Goal: Information Seeking & Learning: Check status

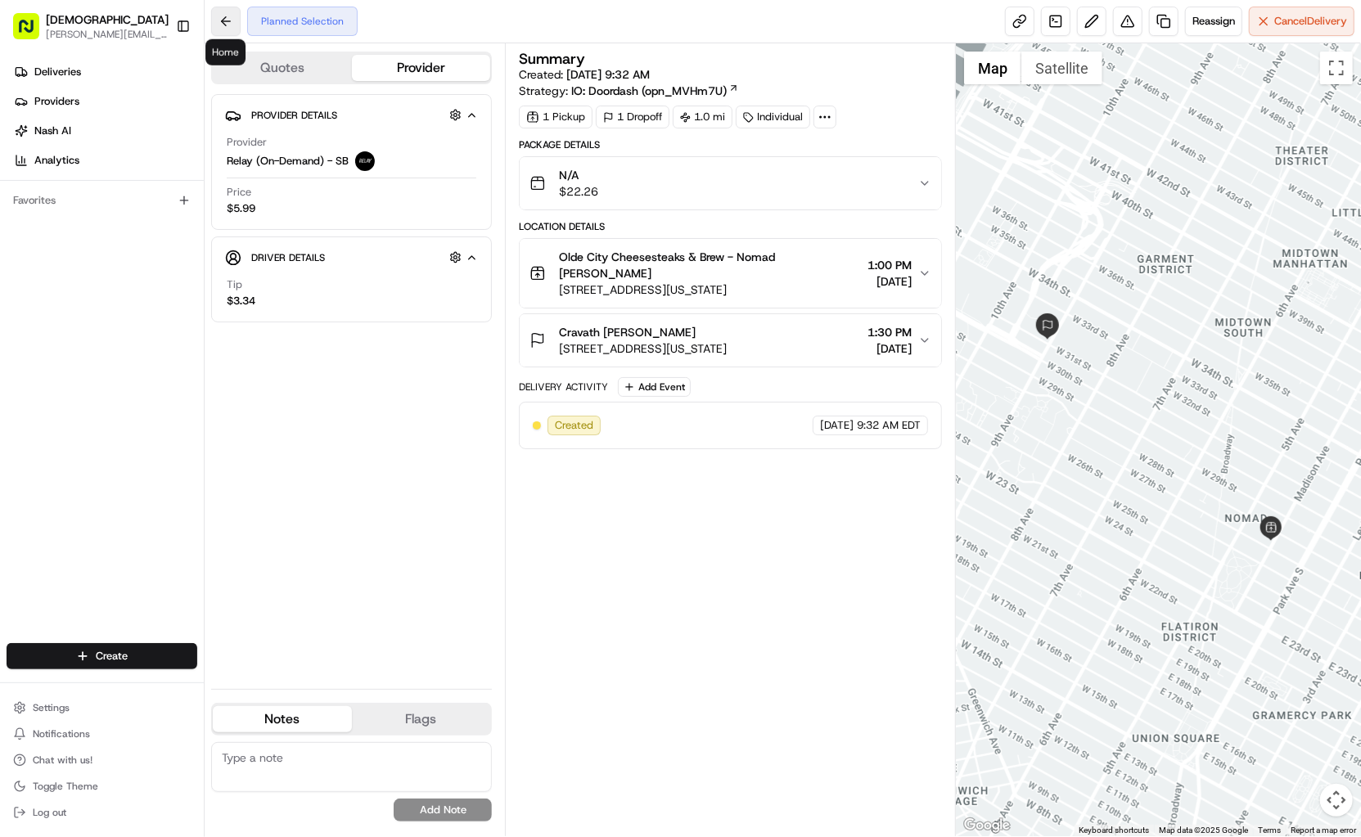
click at [217, 11] on button at bounding box center [225, 21] width 29 height 29
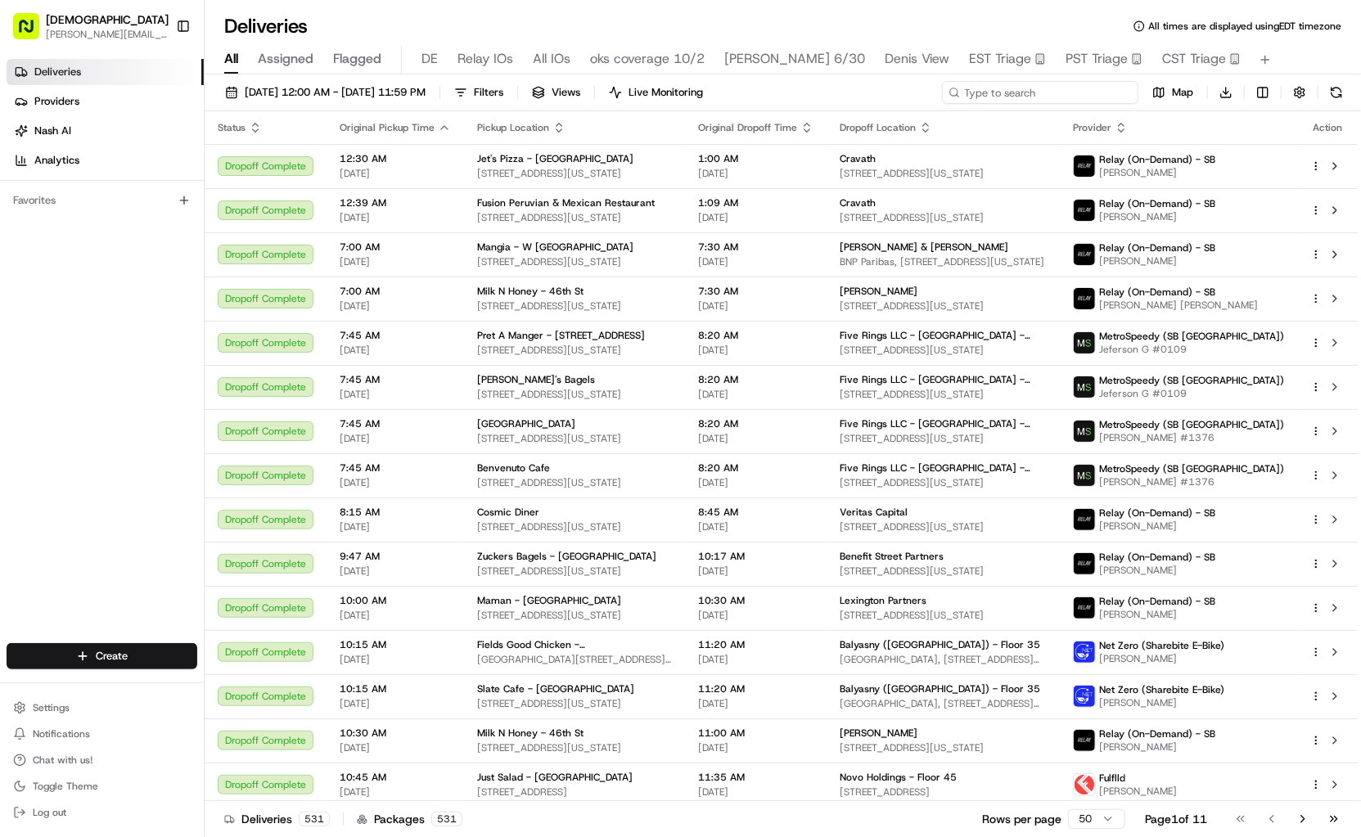
click at [1078, 92] on input at bounding box center [1040, 92] width 196 height 23
type input "bite"
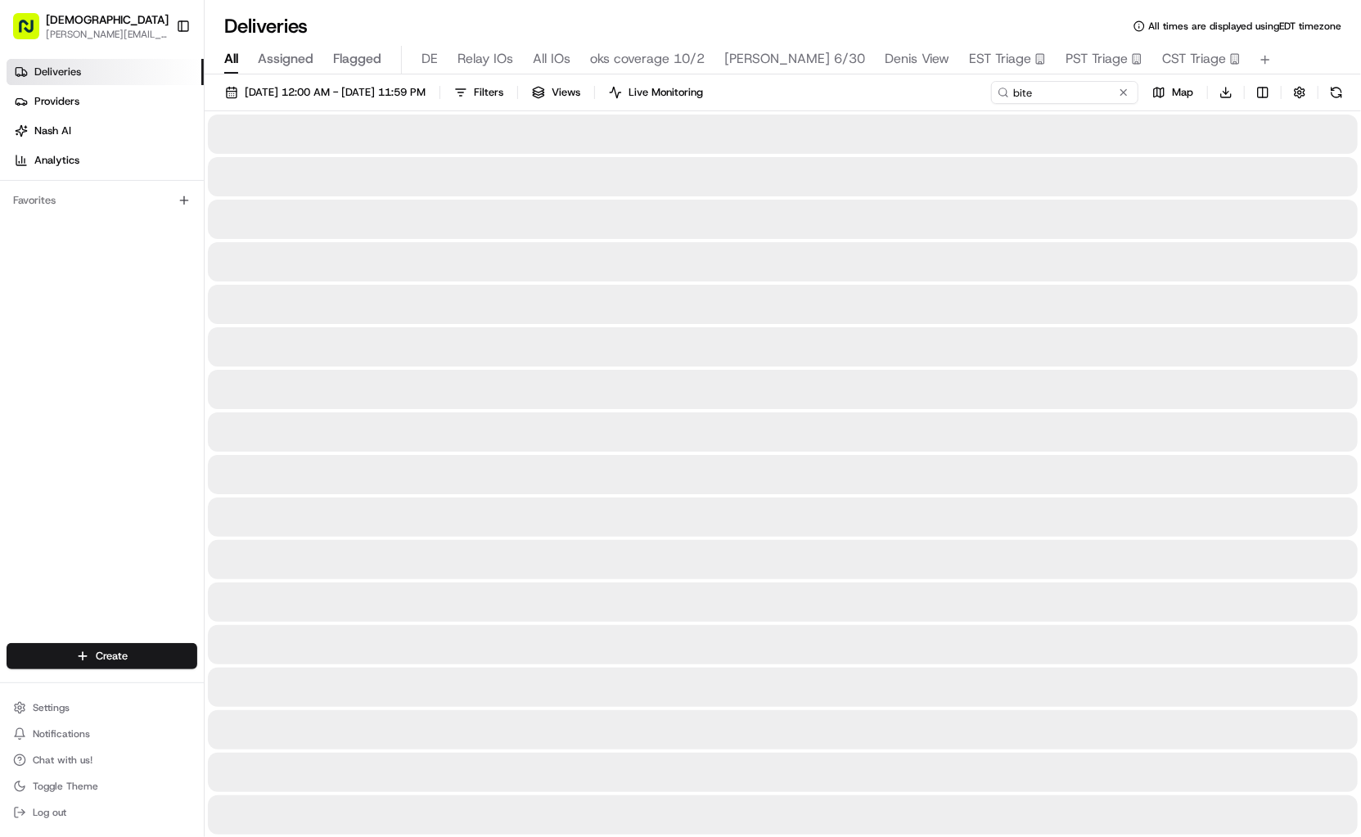
click at [927, 61] on span "Denis View" at bounding box center [917, 59] width 65 height 20
click at [1064, 96] on input at bounding box center [1040, 92] width 196 height 23
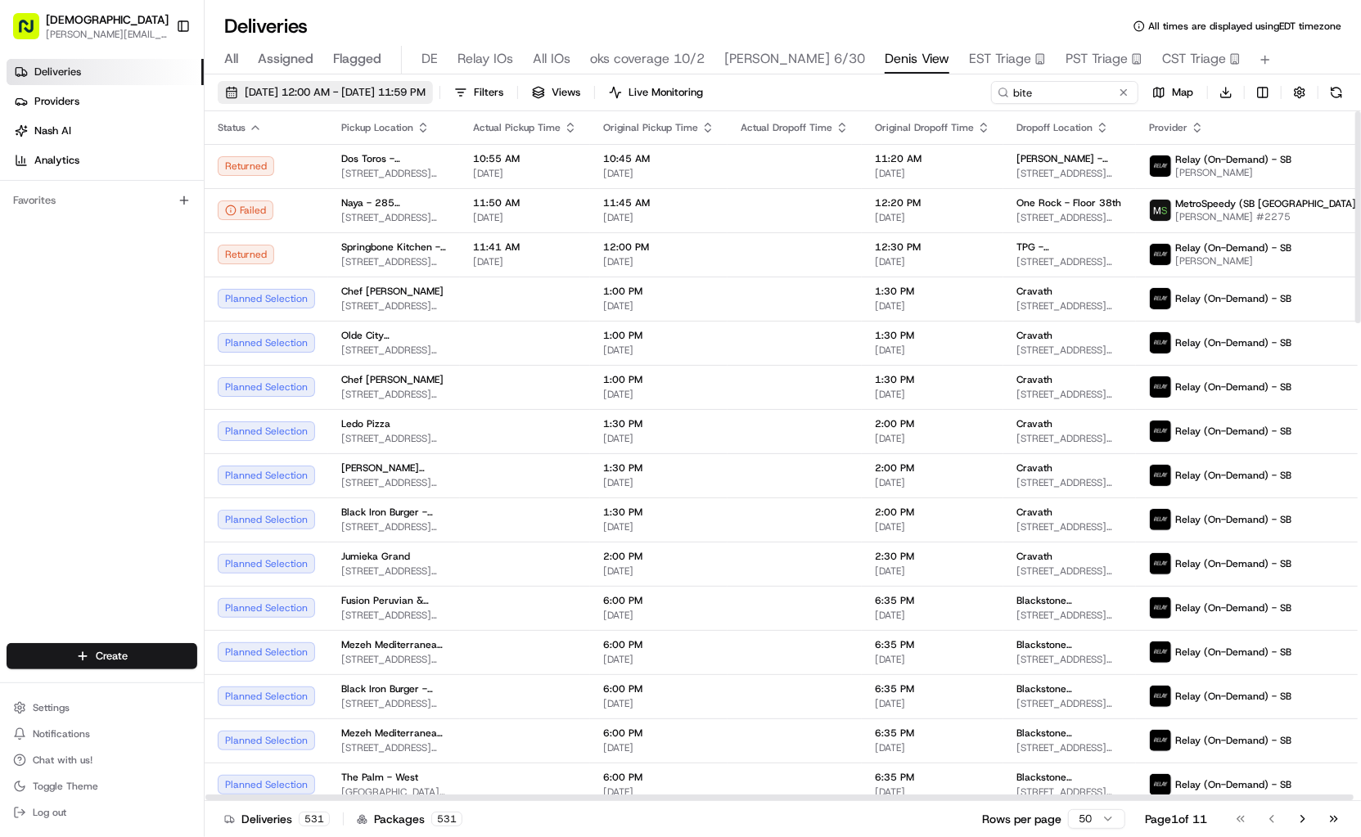
click at [329, 96] on span "[DATE] 12:00 AM - [DATE] 11:59 PM" at bounding box center [335, 92] width 181 height 15
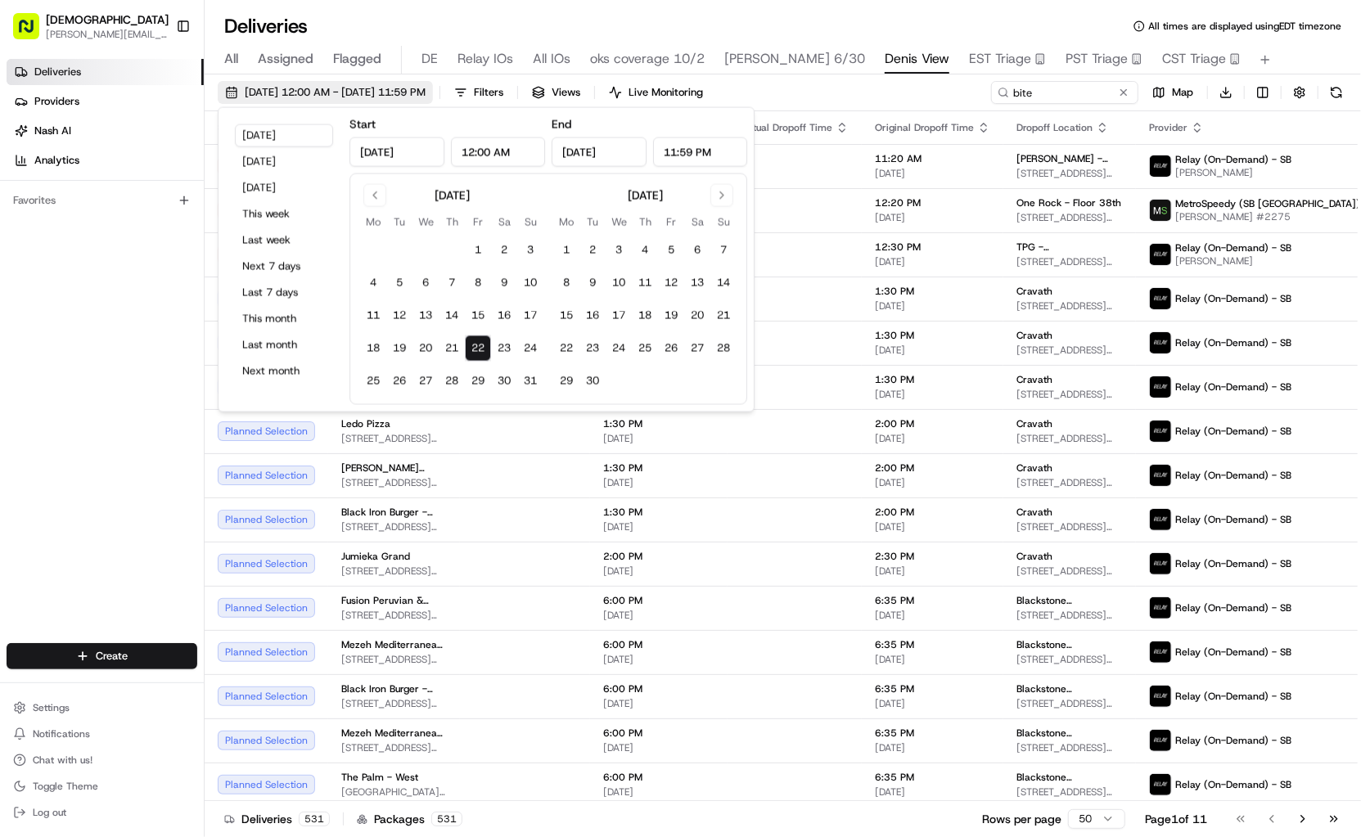
click at [332, 95] on span "[DATE] 12:00 AM - [DATE] 11:59 PM" at bounding box center [335, 92] width 181 height 15
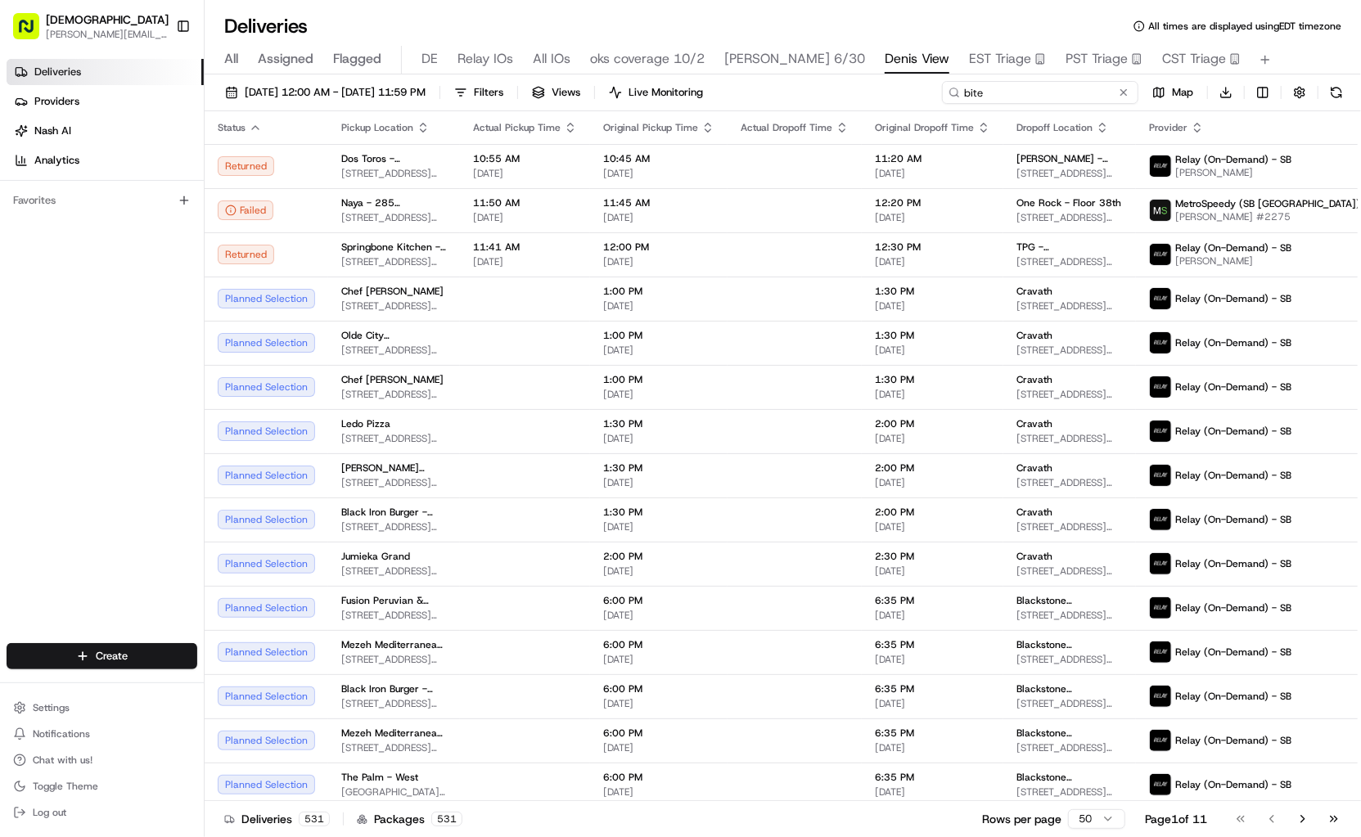
click at [1030, 92] on input "bite" at bounding box center [1040, 92] width 196 height 23
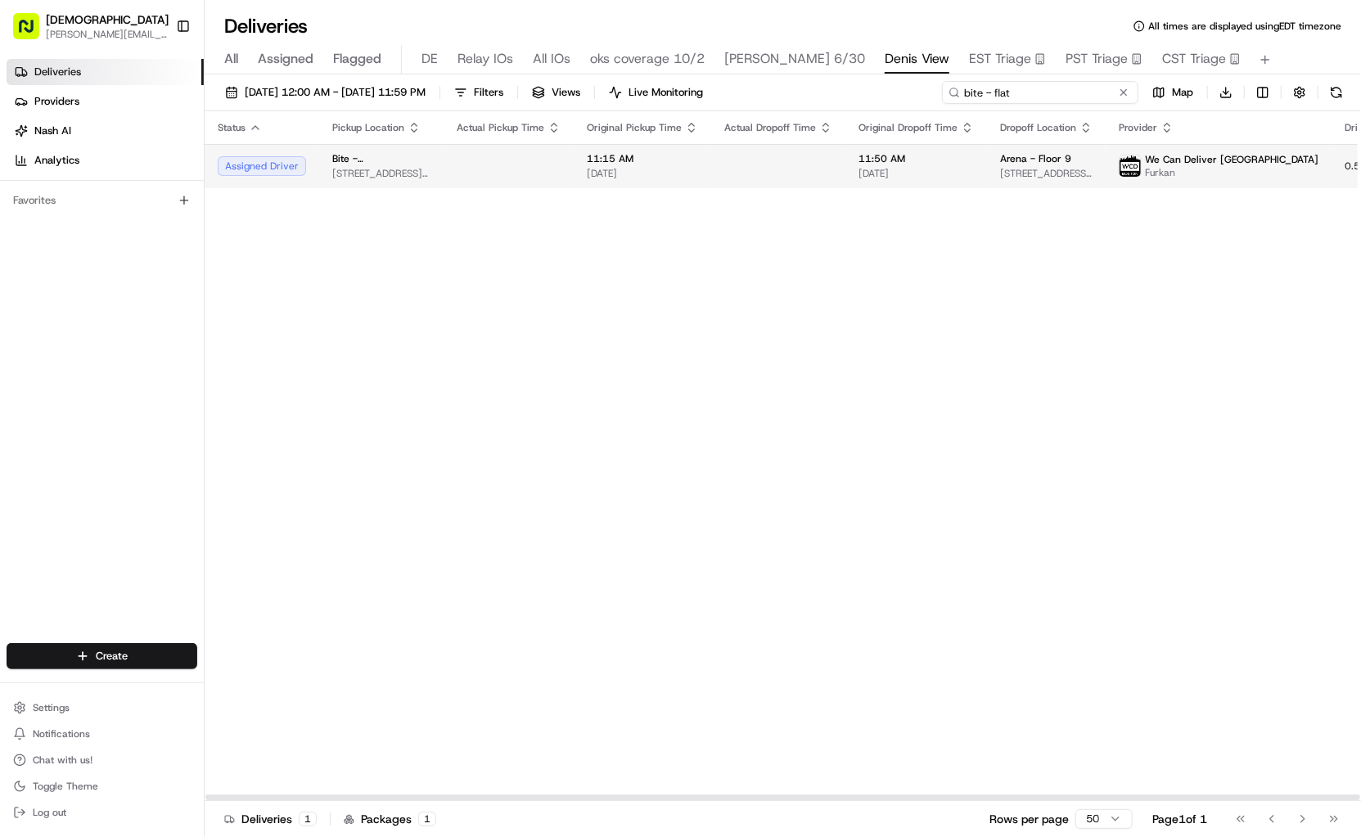
type input "bite - flat"
click at [726, 176] on td at bounding box center [778, 166] width 134 height 44
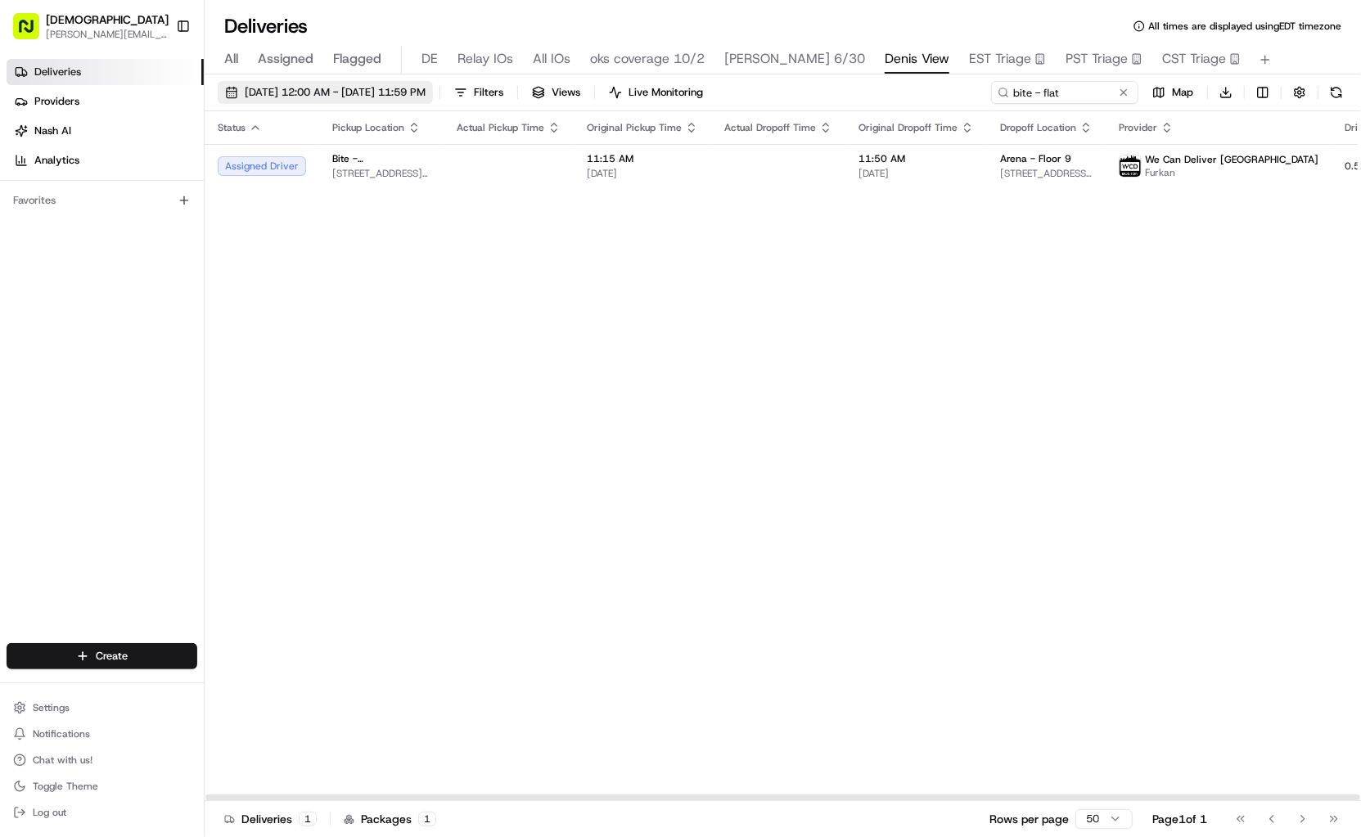
click at [426, 85] on span "[DATE] 12:00 AM - [DATE] 11:59 PM" at bounding box center [335, 92] width 181 height 15
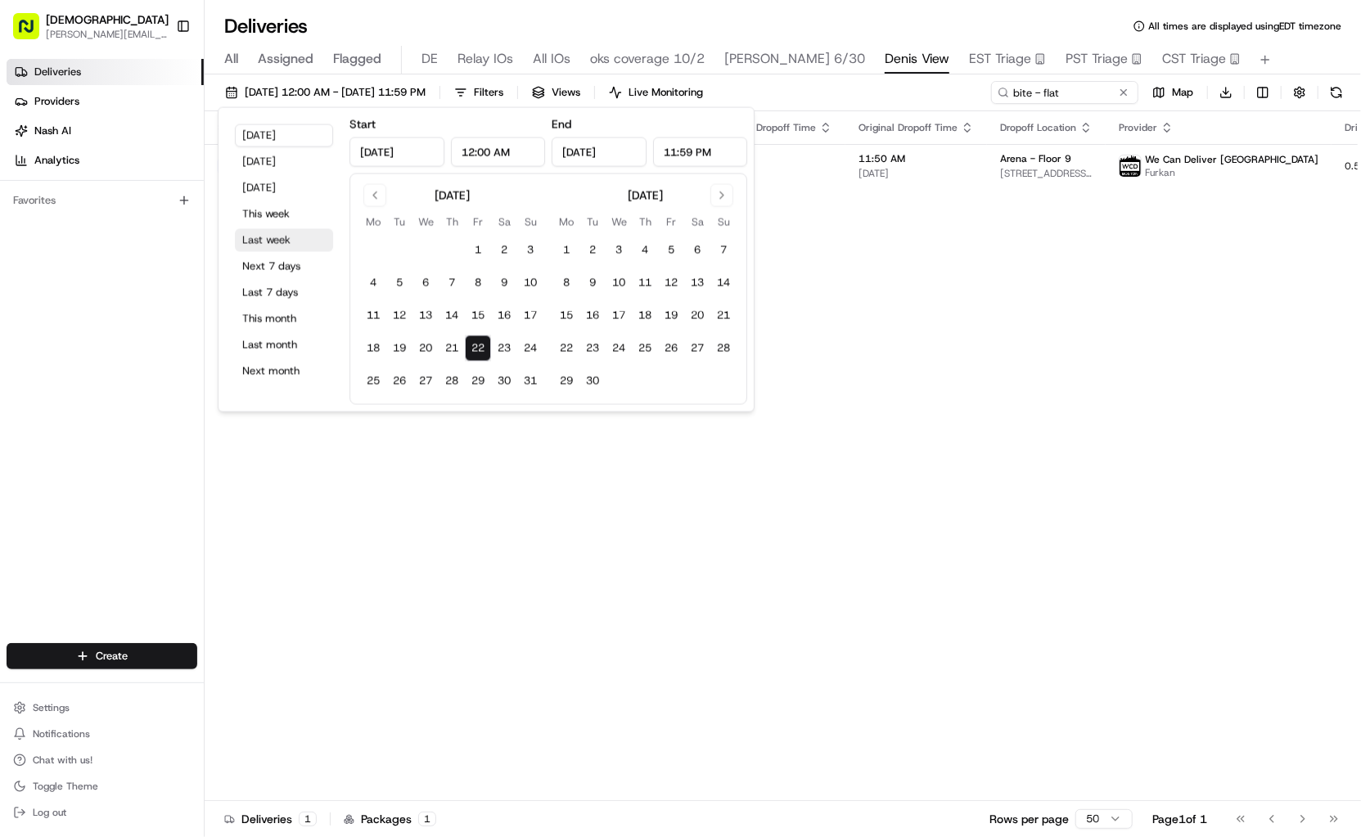
click at [269, 236] on button "Last week" at bounding box center [284, 240] width 98 height 23
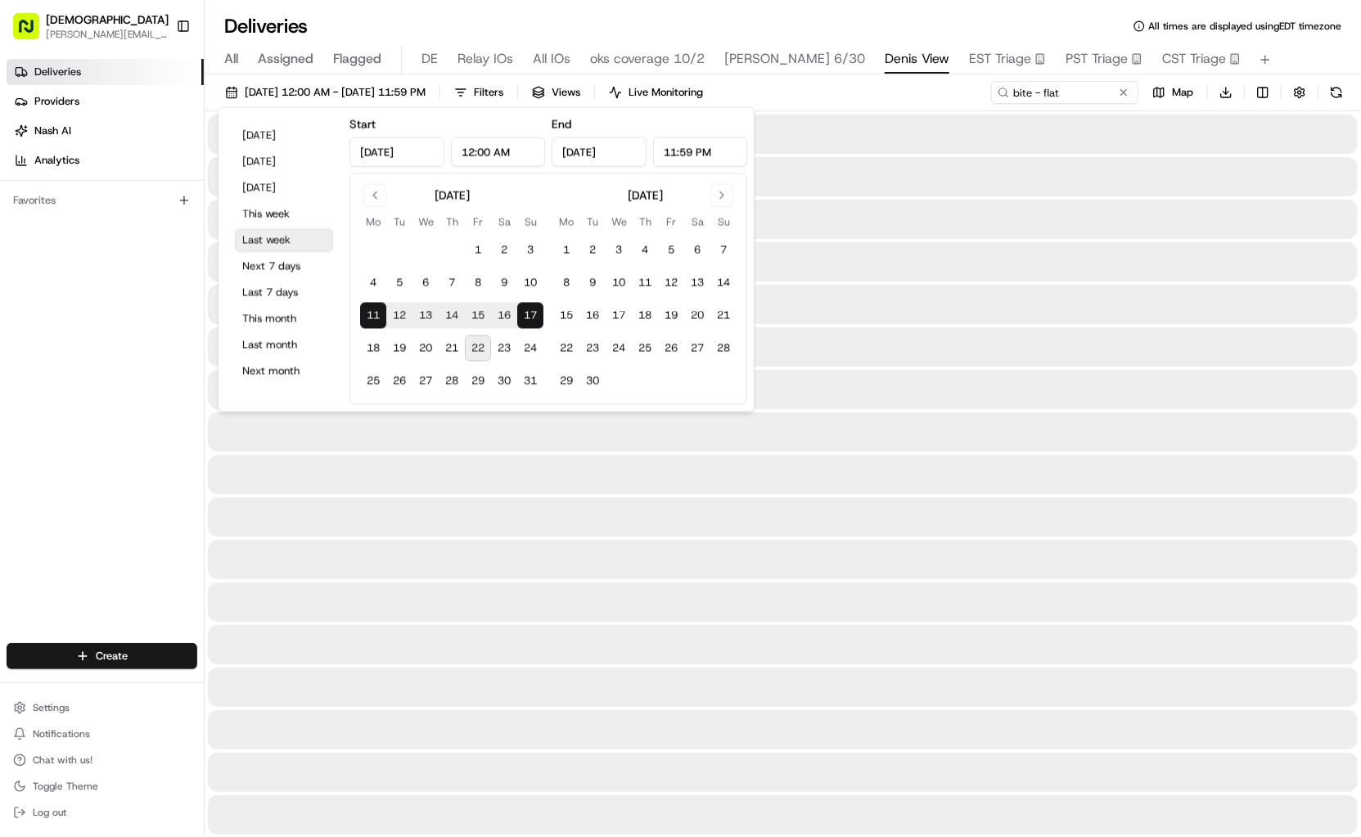
type input "[DATE]"
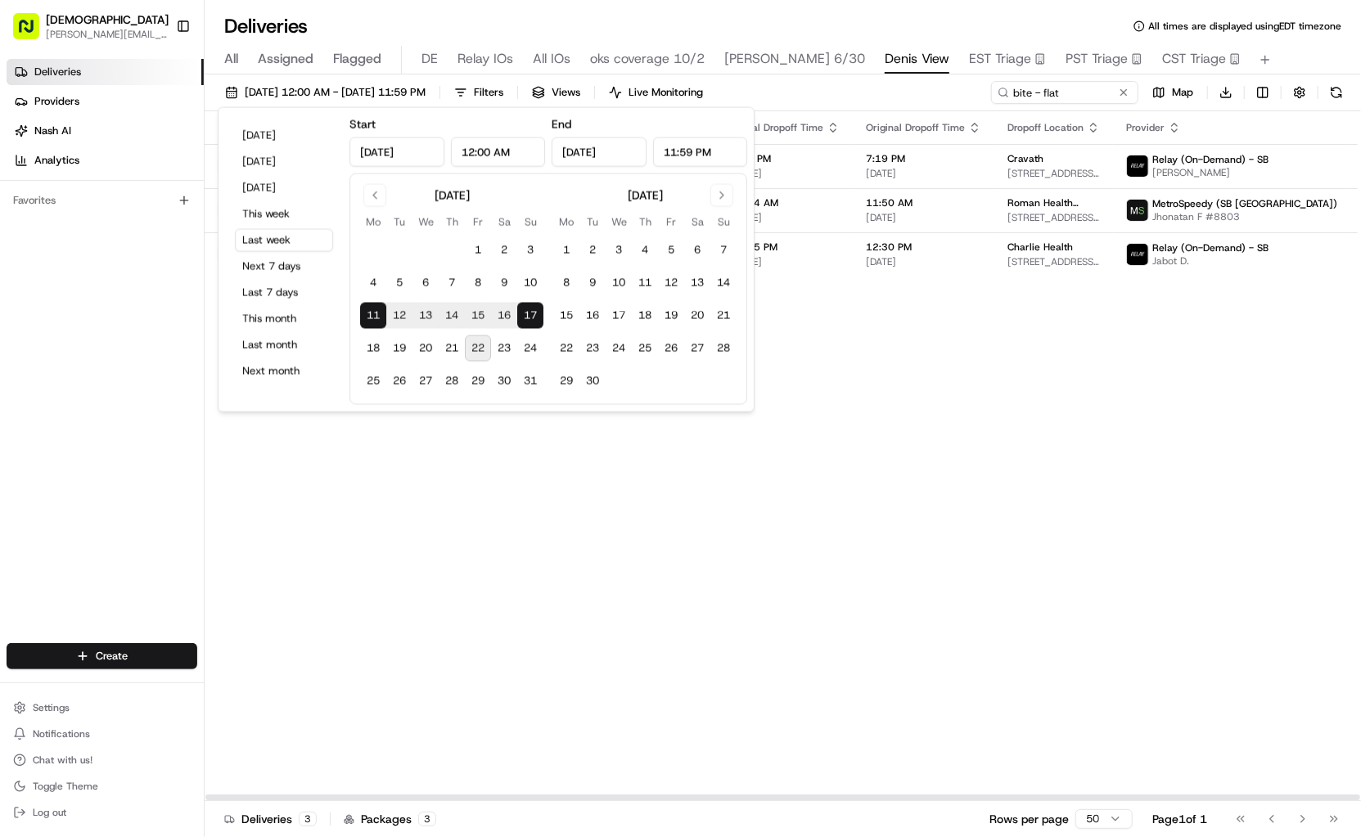
click at [912, 87] on div "[DATE] 12:00 AM - [DATE] 11:59 PM Filters Views Live Monitoring bite - flat Map…" at bounding box center [783, 96] width 1157 height 30
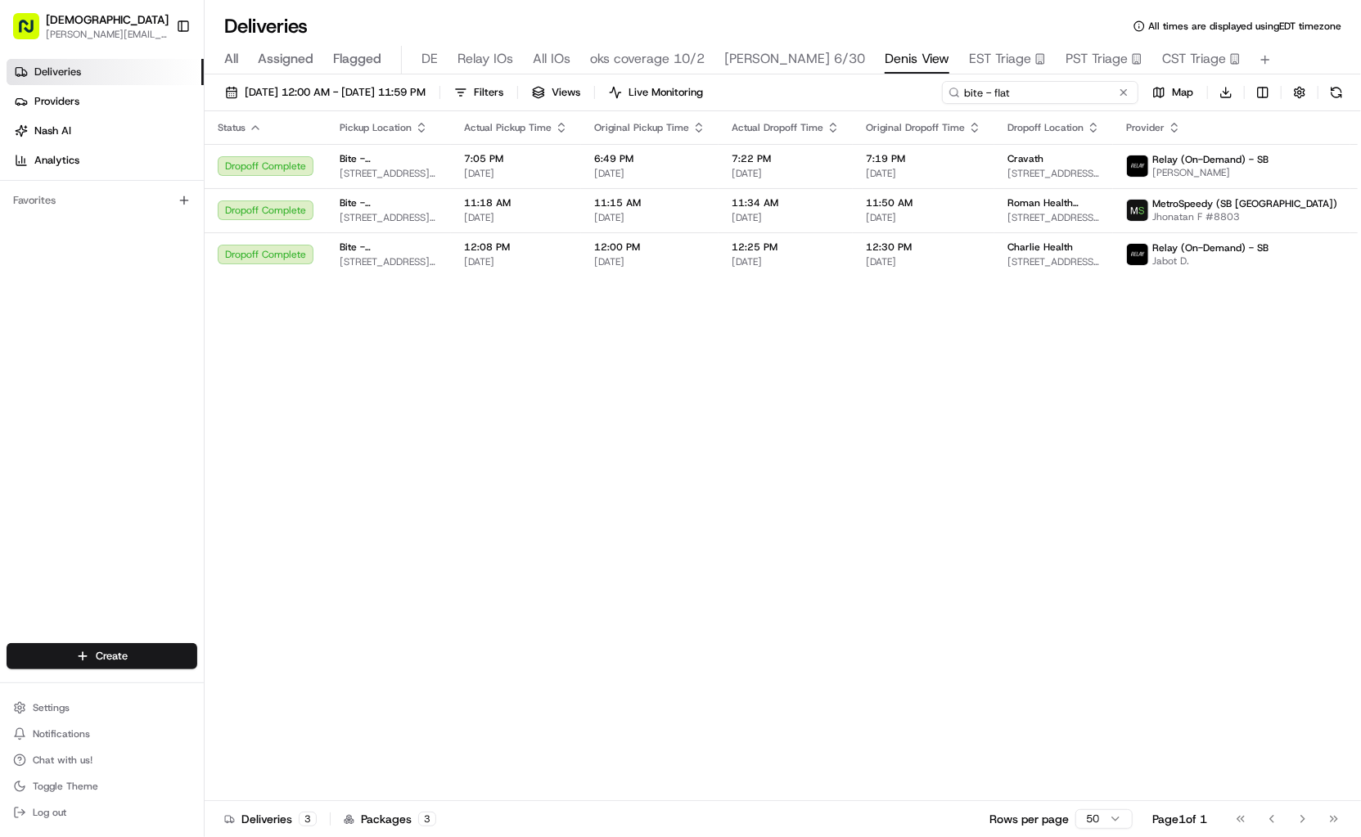
click at [1058, 85] on input "bite - flat" at bounding box center [1040, 92] width 196 height 23
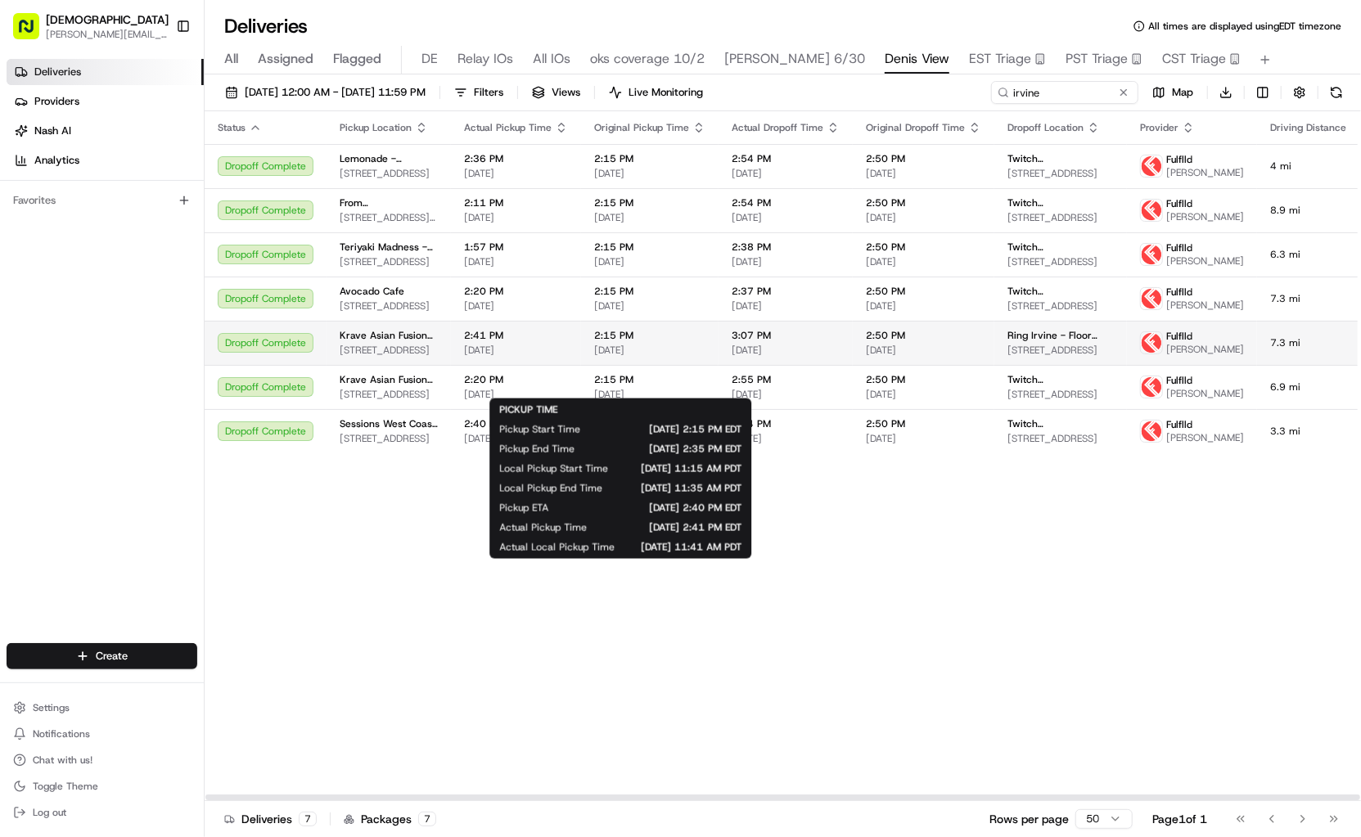
click at [661, 357] on span "[DATE]" at bounding box center [649, 350] width 111 height 13
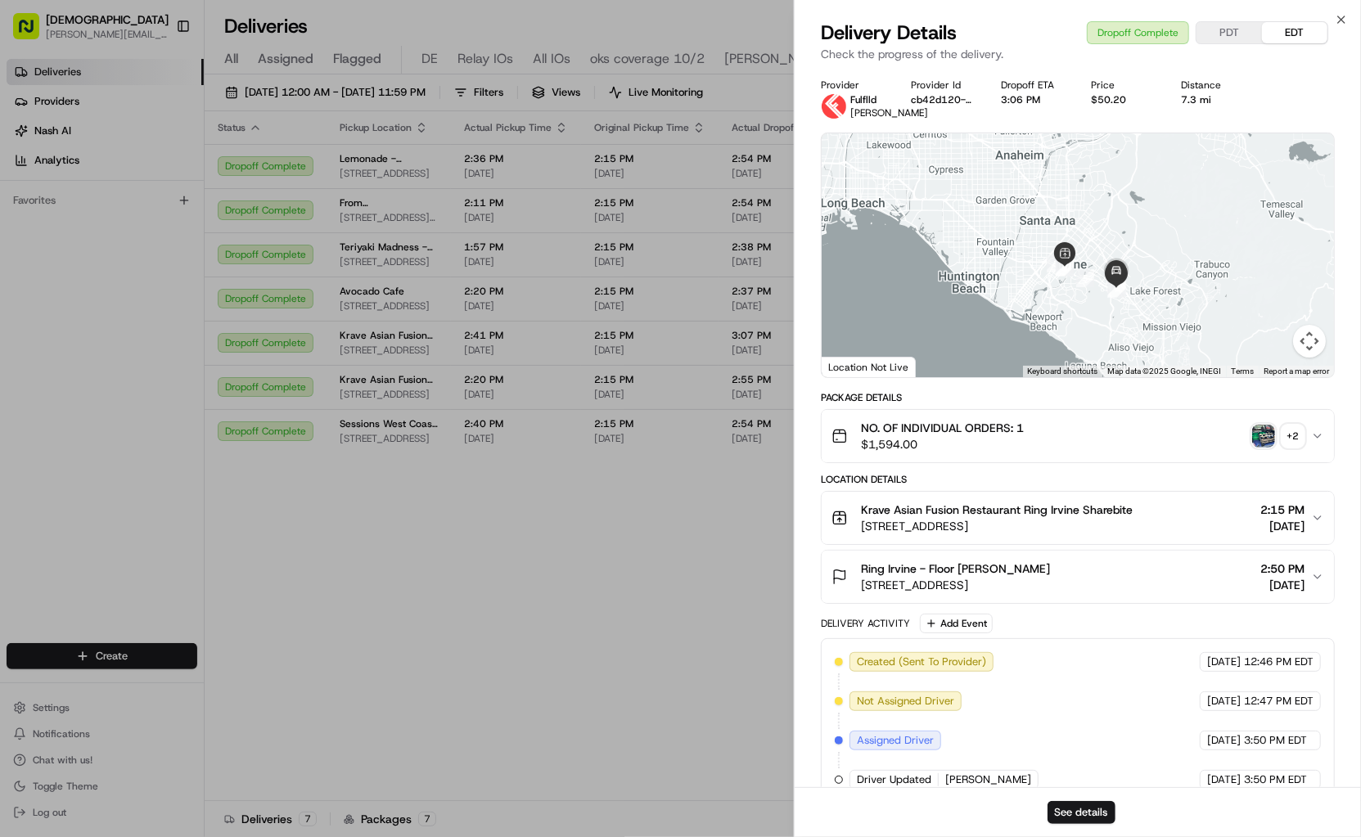
drag, startPoint x: 1042, startPoint y: 214, endPoint x: 976, endPoint y: 255, distance: 78.4
click at [976, 255] on div at bounding box center [1078, 255] width 512 height 244
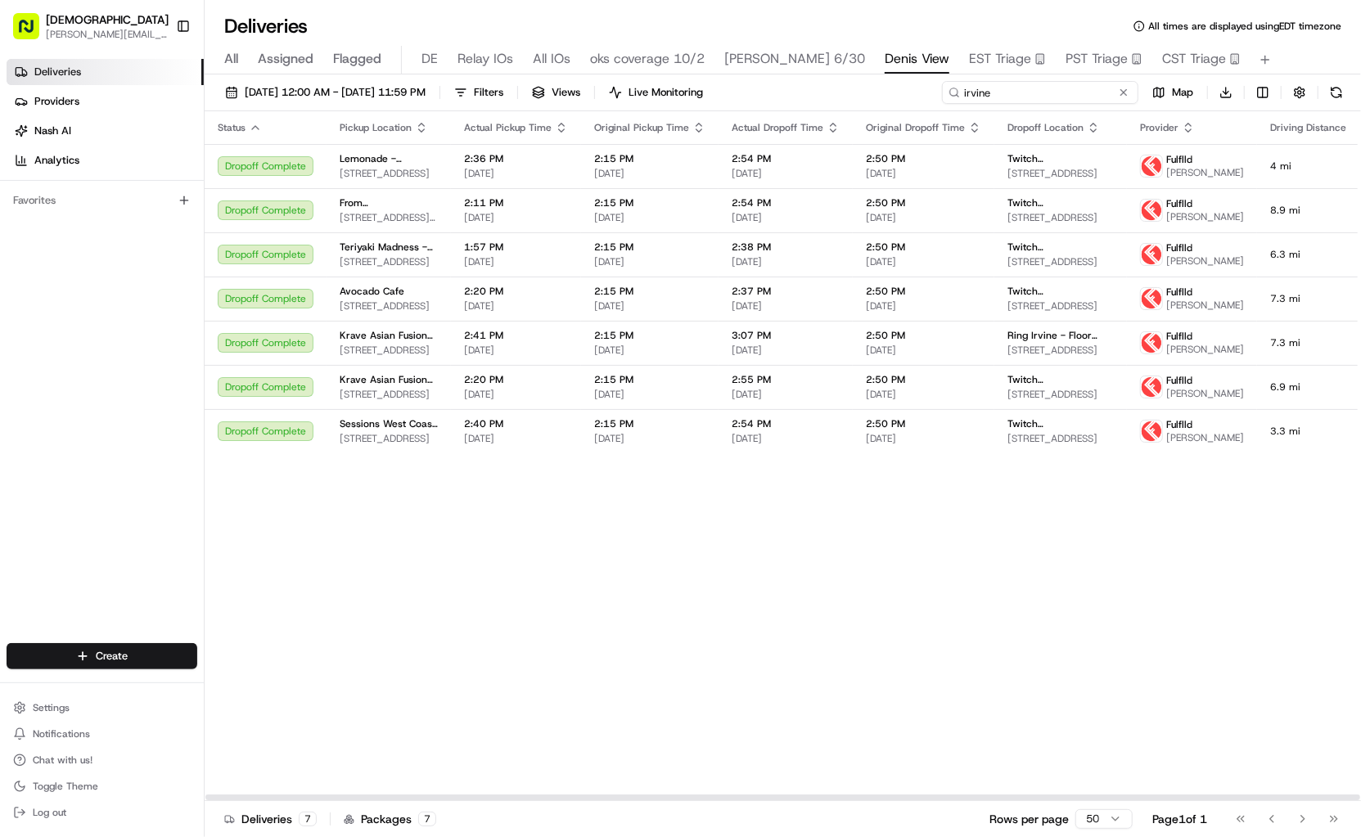
click at [1036, 92] on input "irvine" at bounding box center [1040, 92] width 196 height 23
type input "bite - flat"
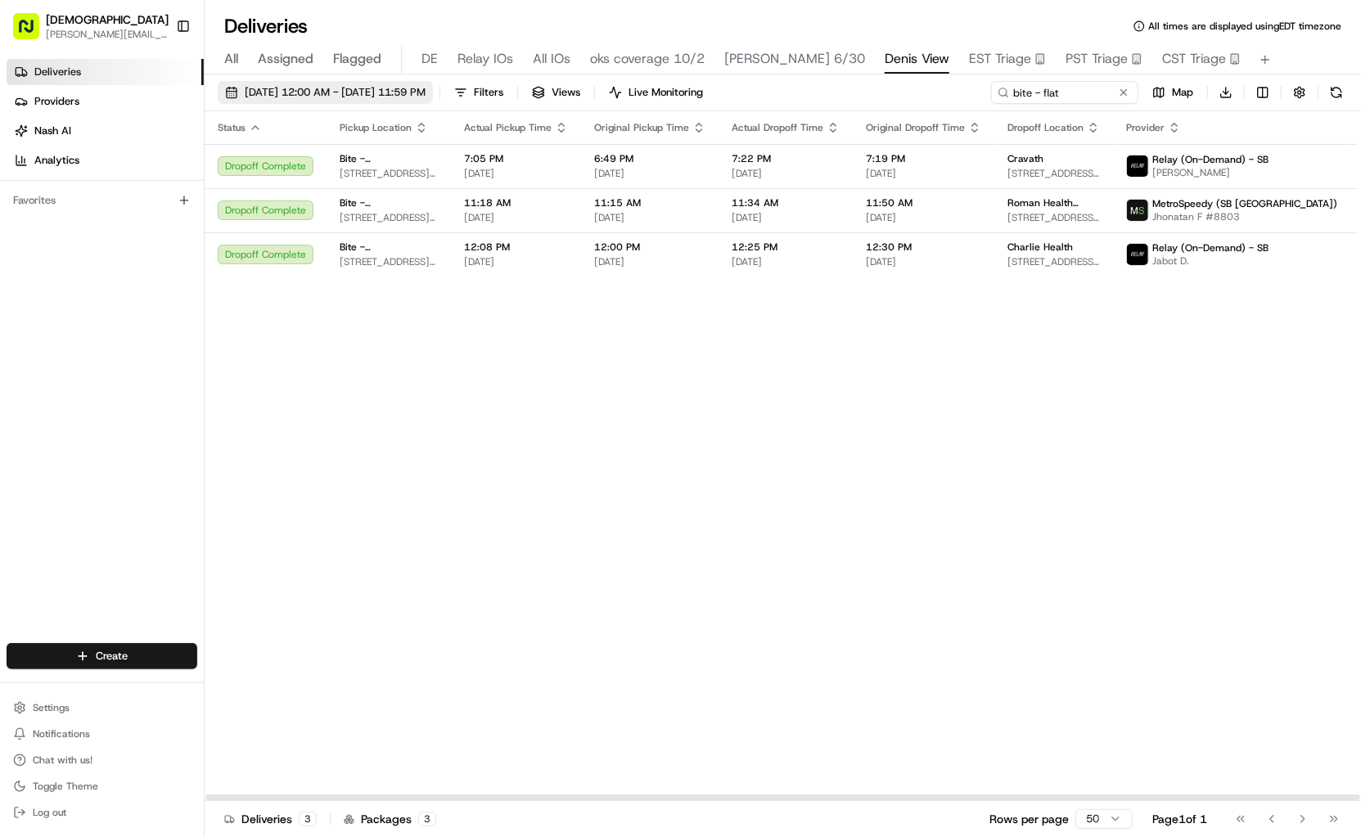
click at [330, 86] on span "[DATE] 12:00 AM - [DATE] 11:59 PM" at bounding box center [335, 92] width 181 height 15
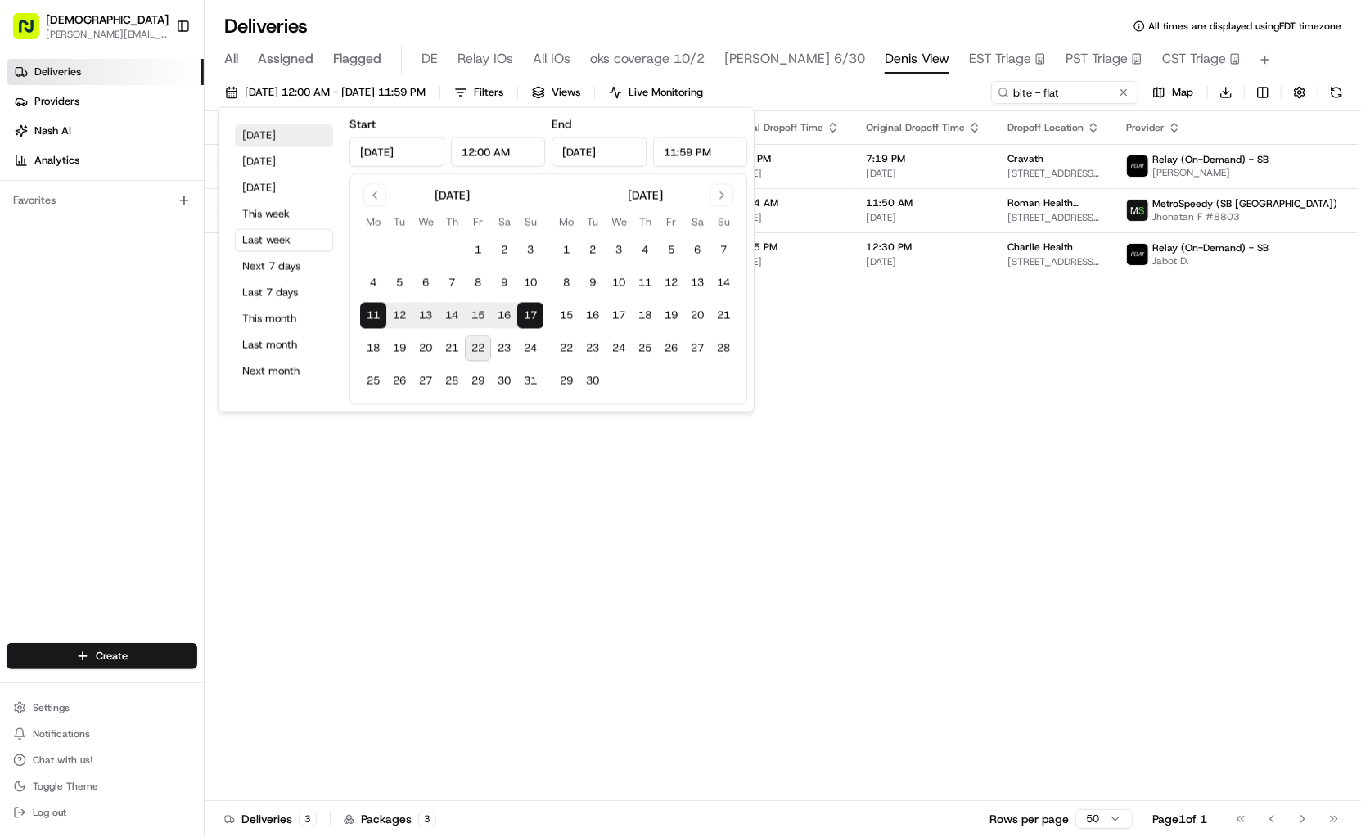
click at [291, 133] on button "[DATE]" at bounding box center [284, 135] width 98 height 23
type input "[DATE]"
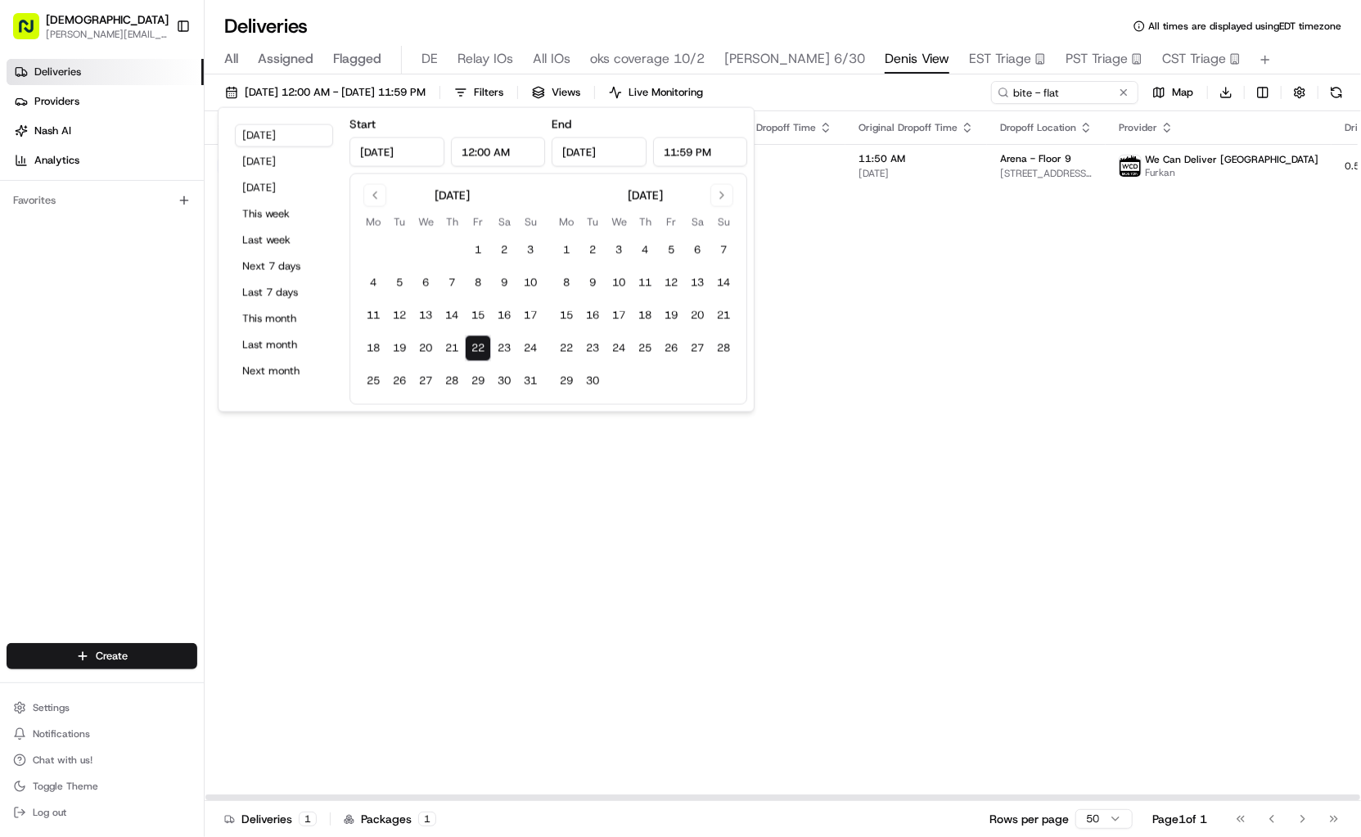
click at [876, 296] on div "Status Pickup Location Actual Pickup Time Original Pickup Time Actual Dropoff T…" at bounding box center [925, 456] width 1441 height 690
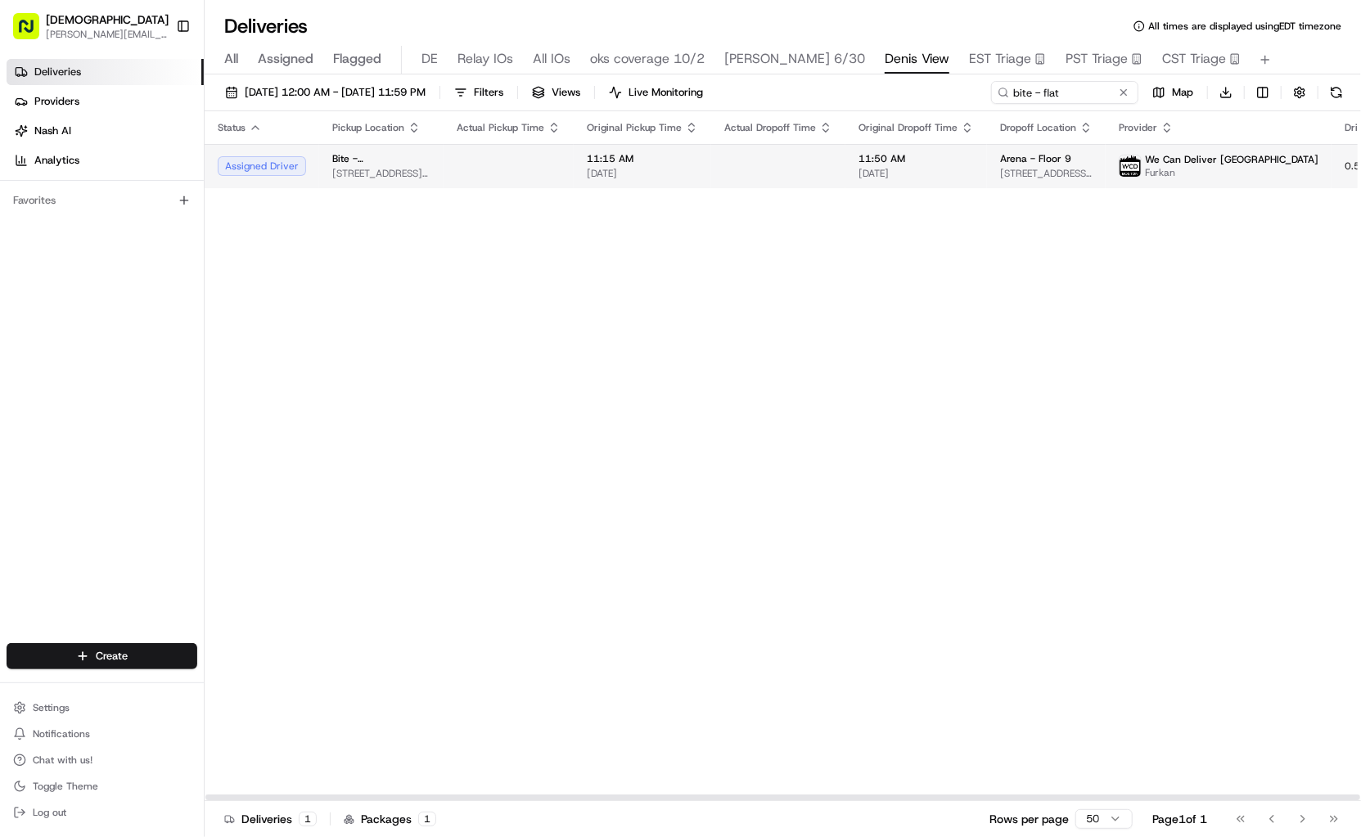
click at [754, 160] on td at bounding box center [778, 166] width 134 height 44
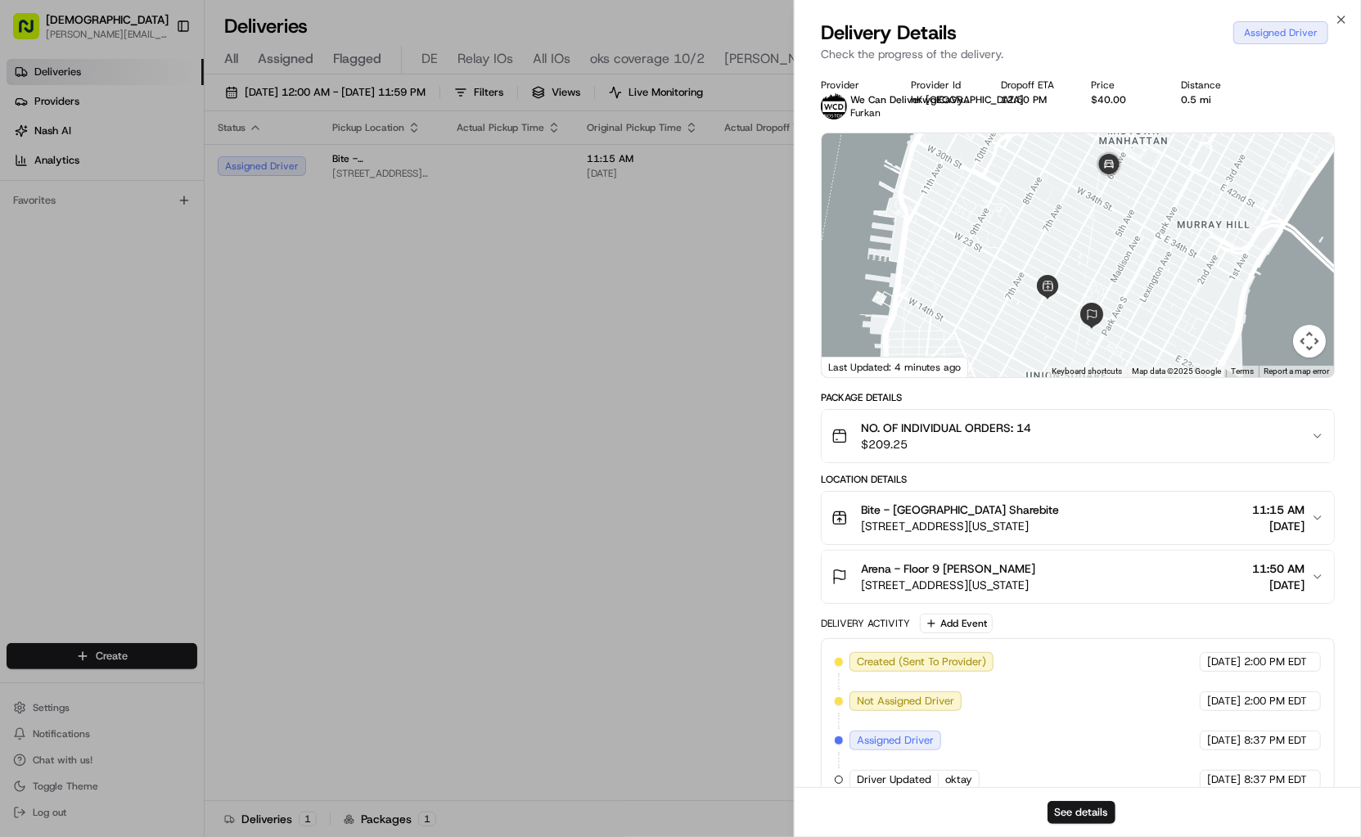
click at [1099, 580] on div "Arena - Floor 9 [PERSON_NAME] [STREET_ADDRESS][US_STATE] 11:50 AM [DATE]" at bounding box center [1072, 577] width 480 height 33
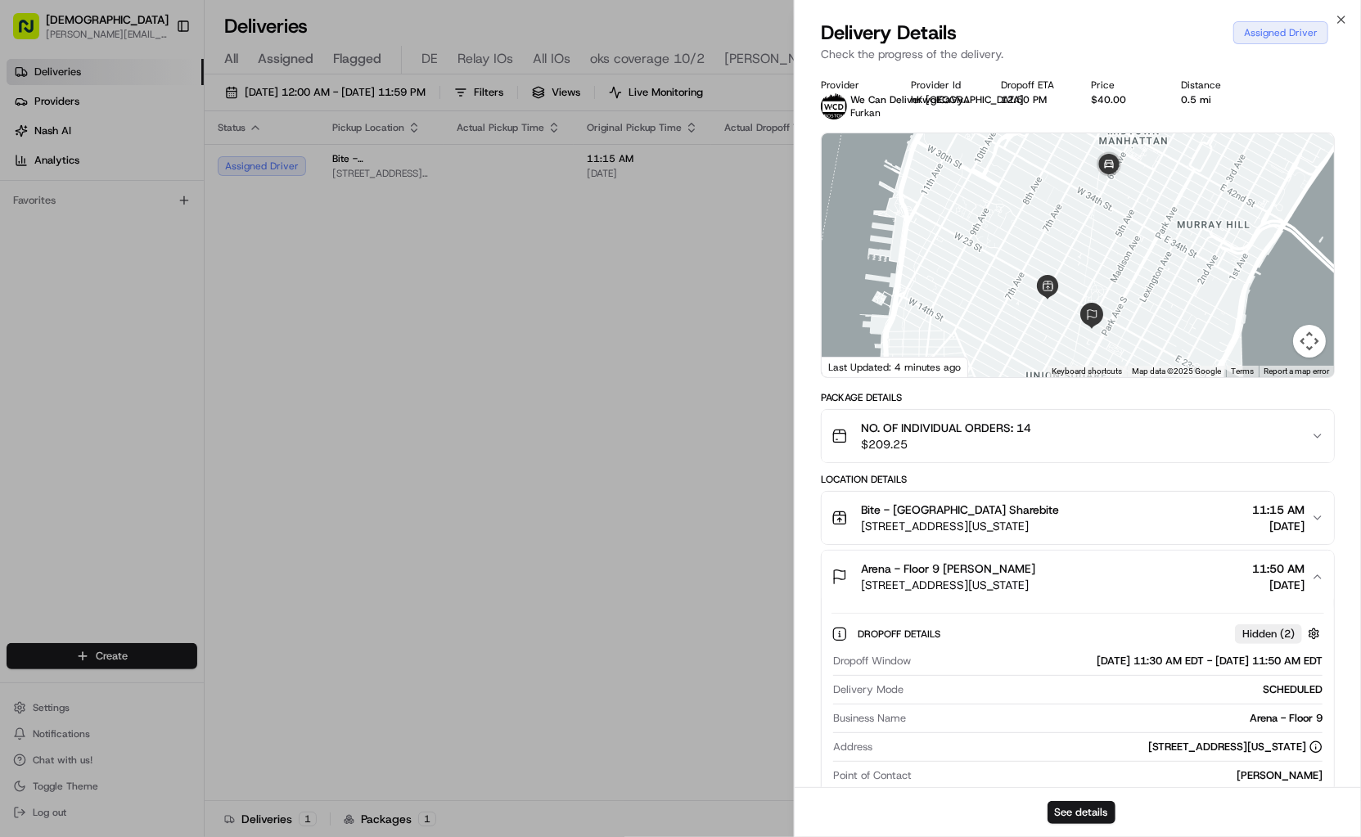
scroll to position [162, 0]
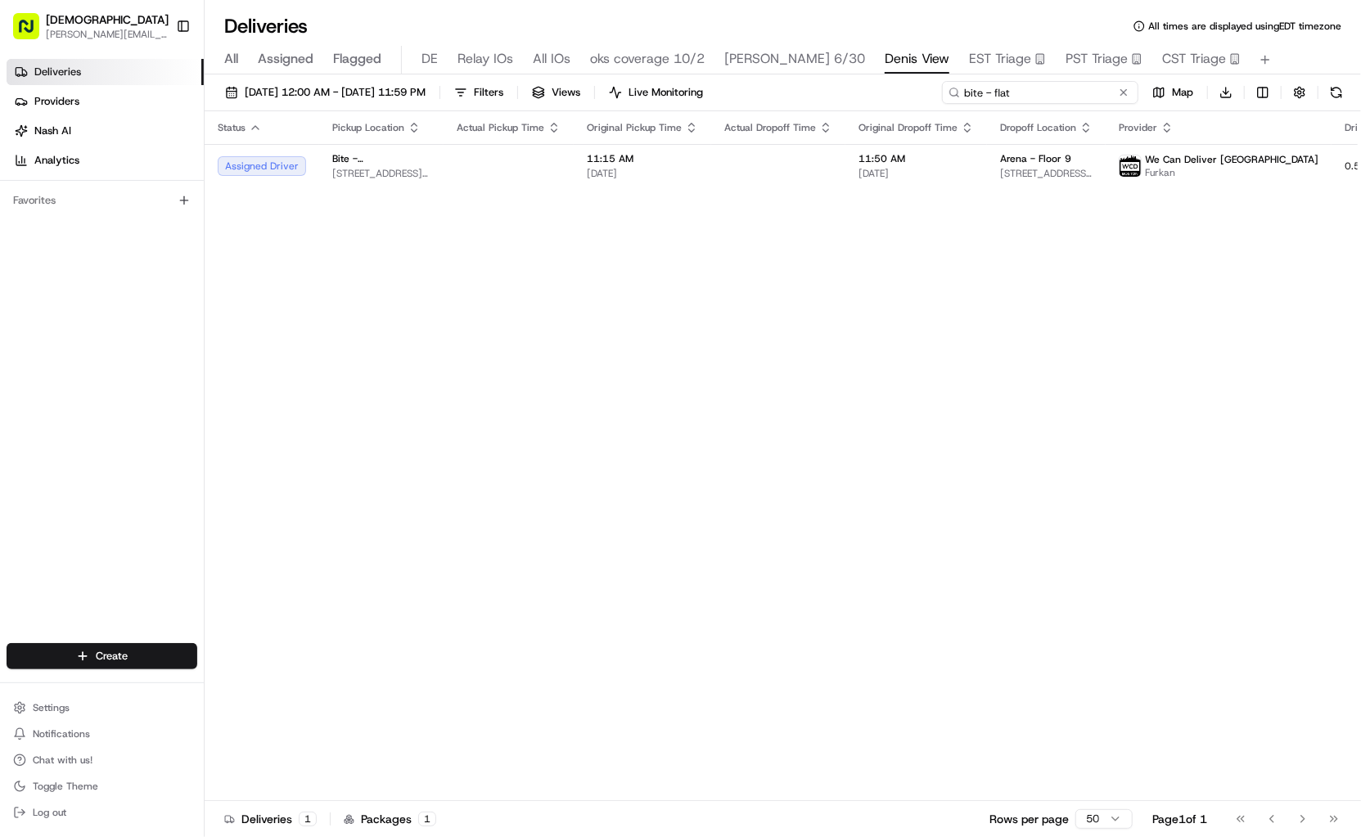
click at [1066, 97] on input "bite - flat" at bounding box center [1040, 92] width 196 height 23
type input "arena"
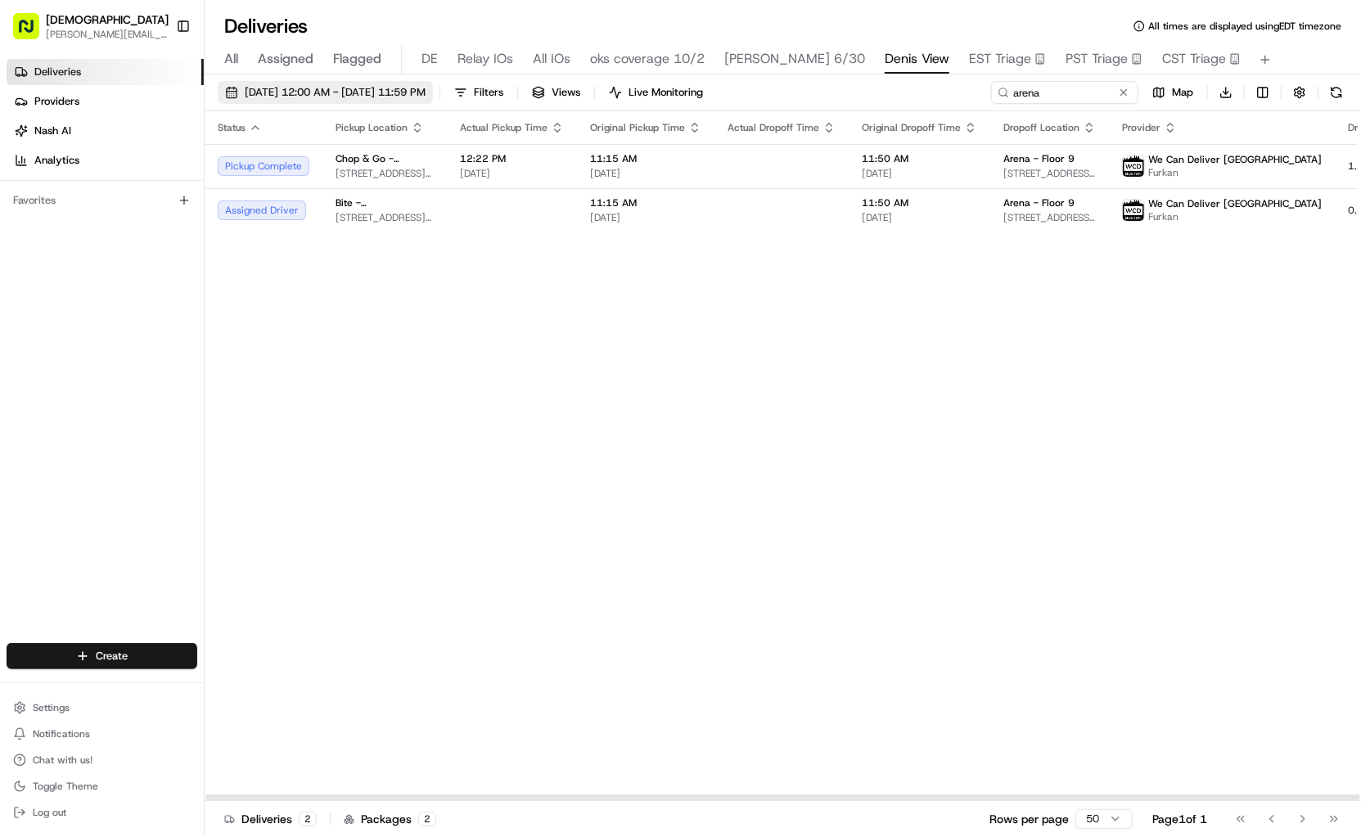
click at [409, 93] on span "[DATE] 12:00 AM - [DATE] 11:59 PM" at bounding box center [335, 92] width 181 height 15
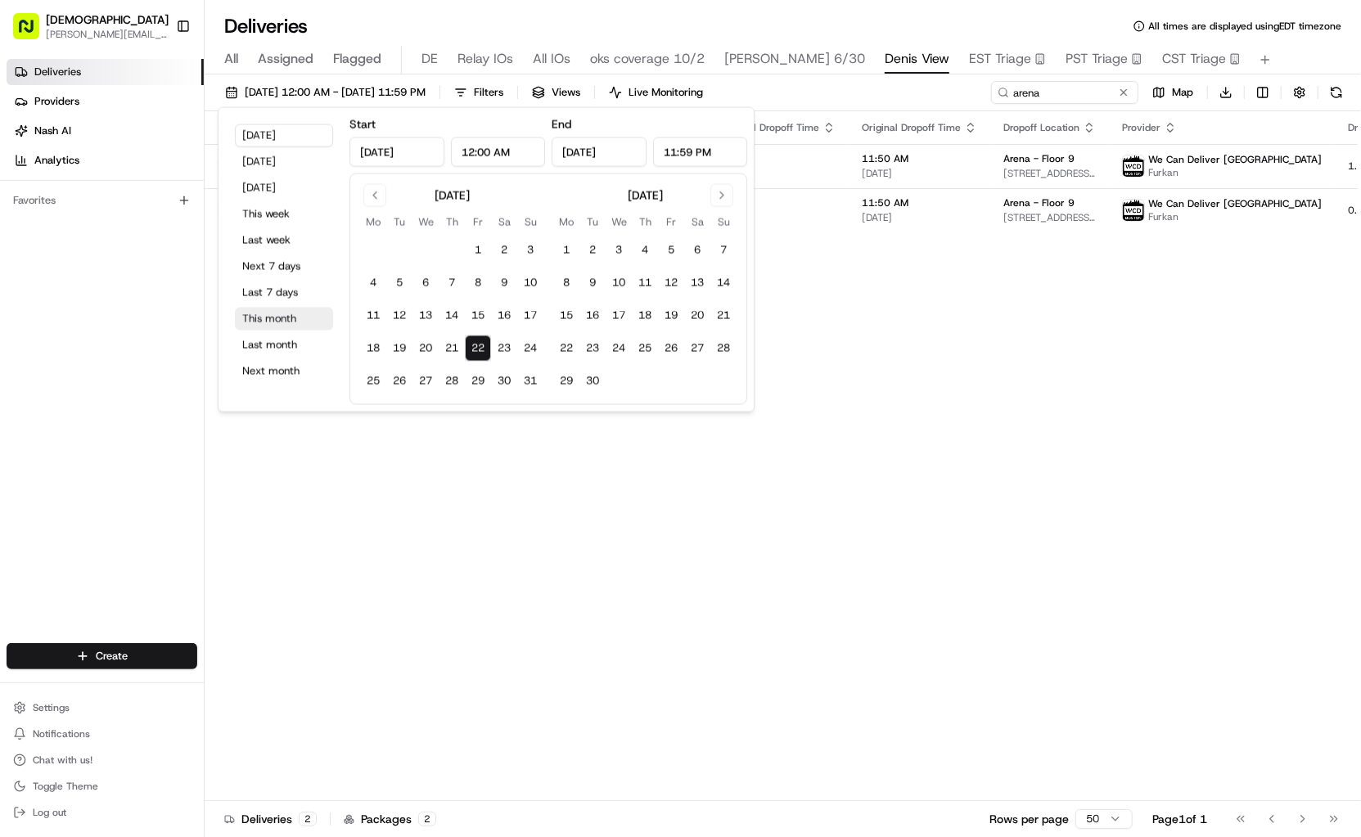
click at [269, 315] on button "This month" at bounding box center [284, 319] width 98 height 23
type input "[DATE]"
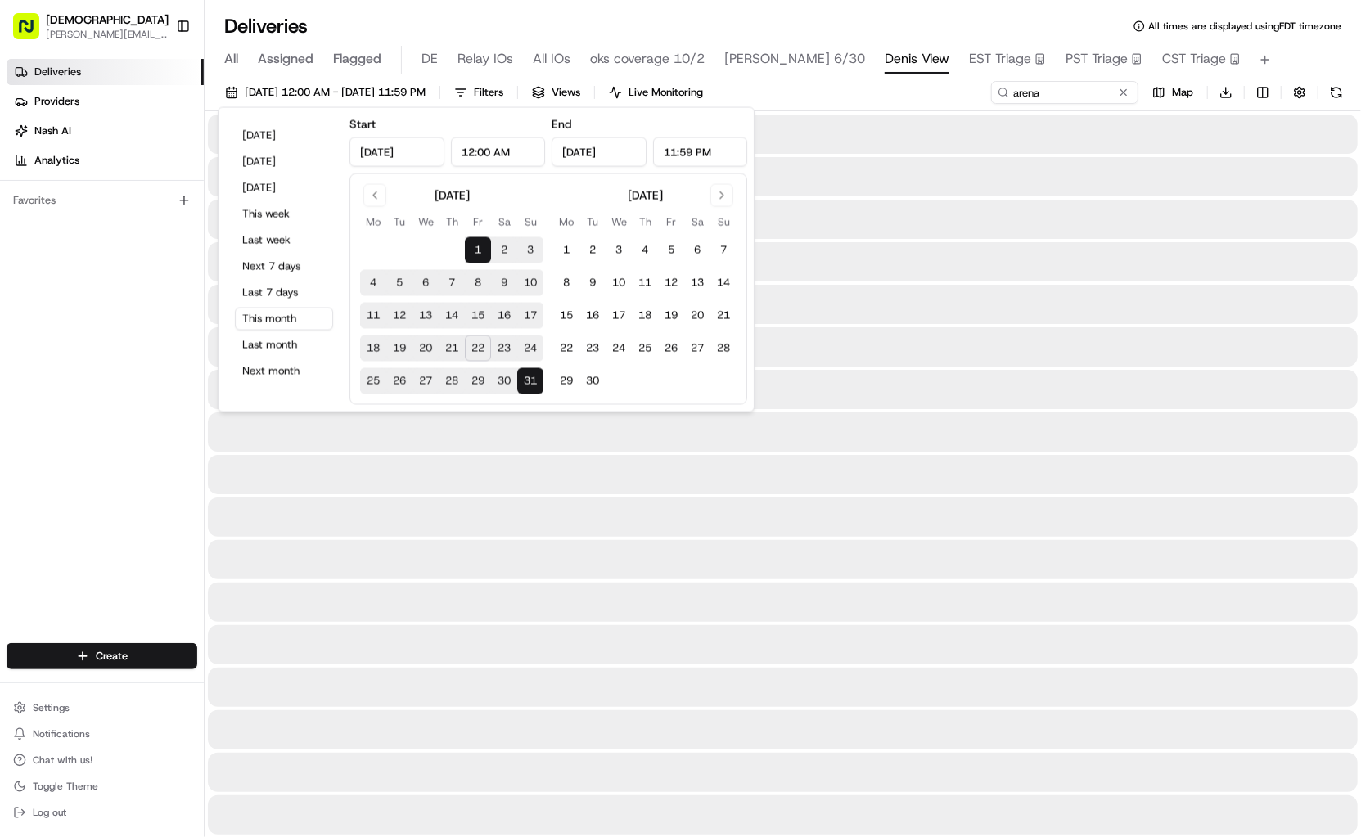
click at [938, 89] on div "[DATE] 12:00 AM - [DATE] 11:59 PM Filters Views Live Monitoring arena Map Downl…" at bounding box center [783, 96] width 1157 height 30
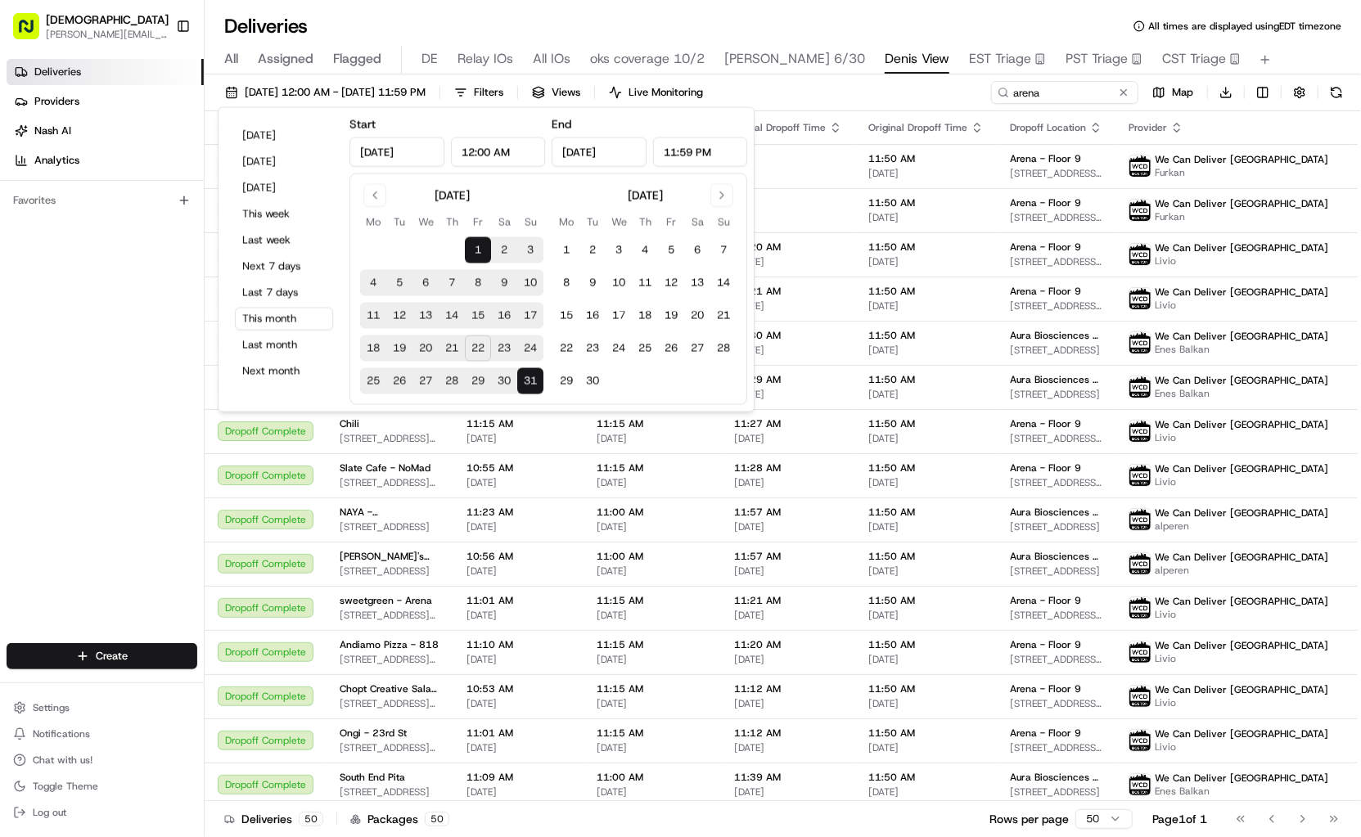
click at [894, 89] on div "[DATE] 12:00 AM - [DATE] 11:59 PM Filters Views Live Monitoring arena Map Downl…" at bounding box center [783, 96] width 1157 height 30
